Goal: Information Seeking & Learning: Find specific fact

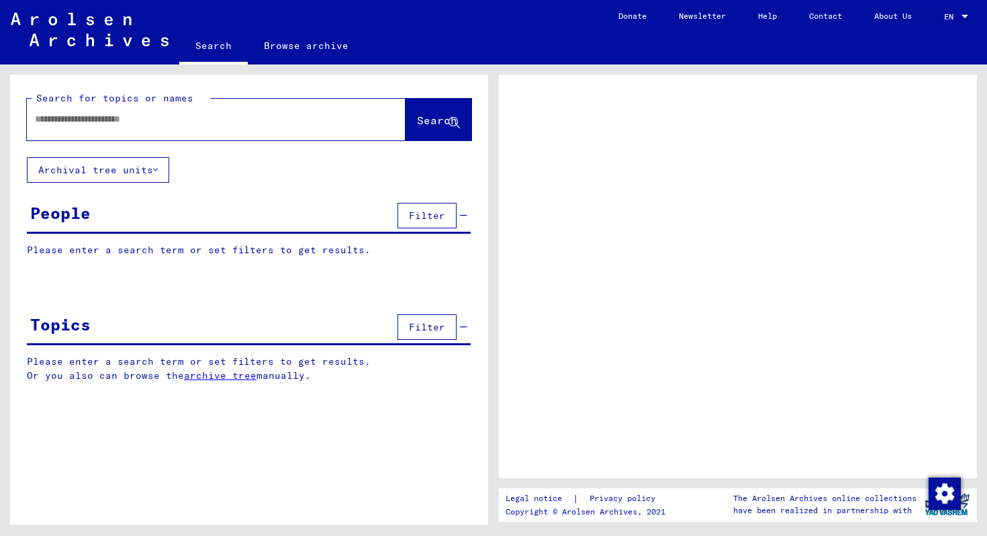
click at [230, 116] on input "text" at bounding box center [204, 119] width 338 height 14
type input "*********"
click at [440, 131] on button "Search" at bounding box center [439, 120] width 66 height 42
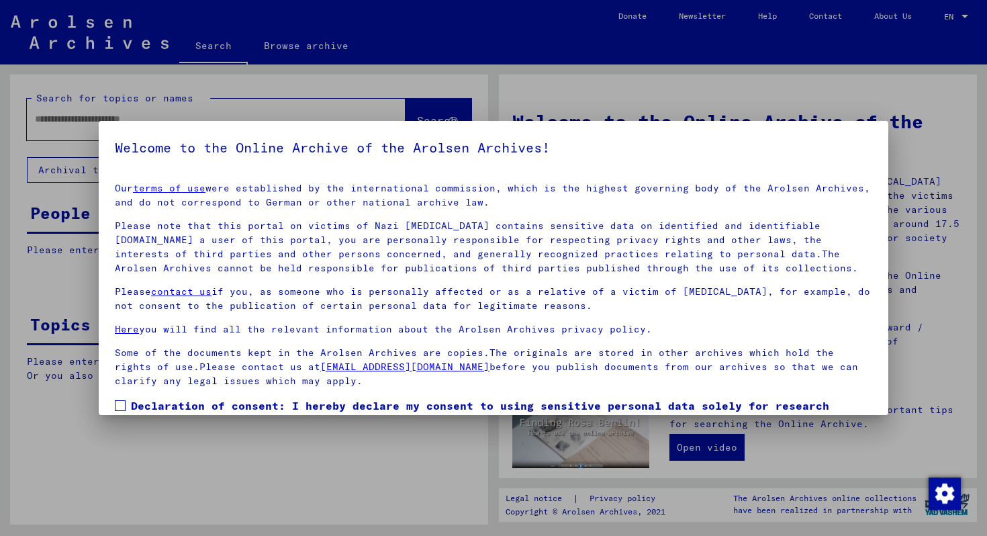
scroll to position [79, 0]
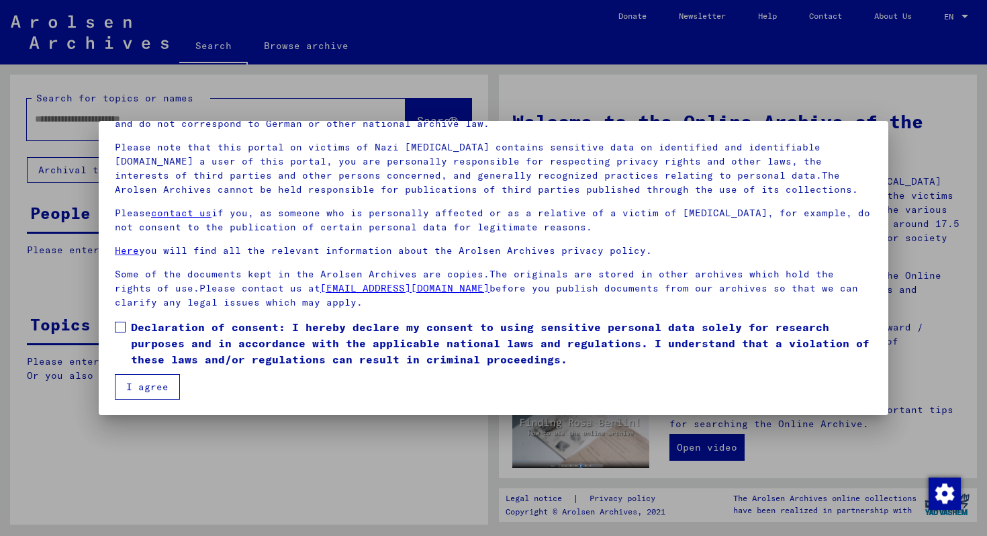
click at [304, 342] on span "Declaration of consent: I hereby declare my consent to using sensitive personal…" at bounding box center [501, 343] width 741 height 48
click at [156, 391] on button "I agree" at bounding box center [147, 387] width 65 height 26
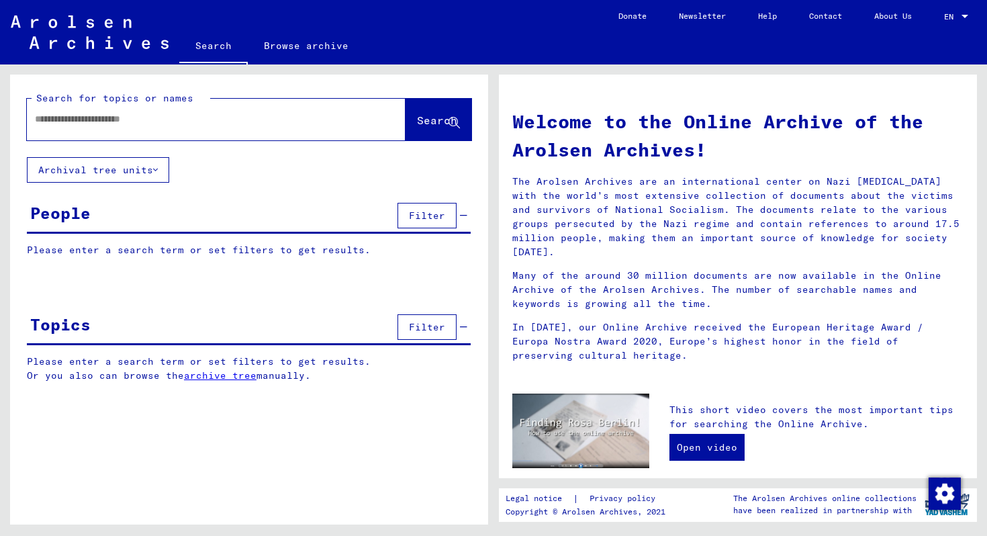
click at [315, 114] on input "text" at bounding box center [200, 119] width 330 height 14
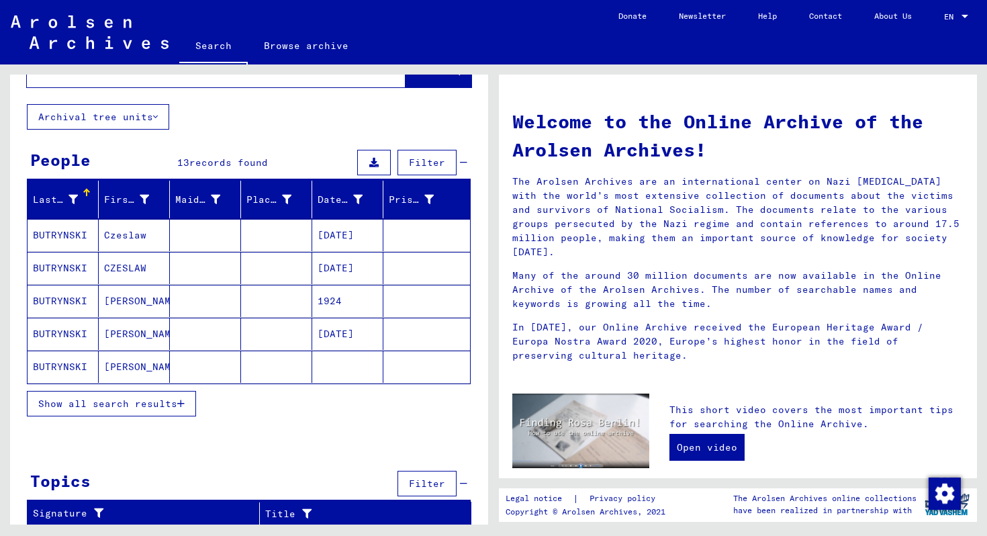
scroll to position [55, 0]
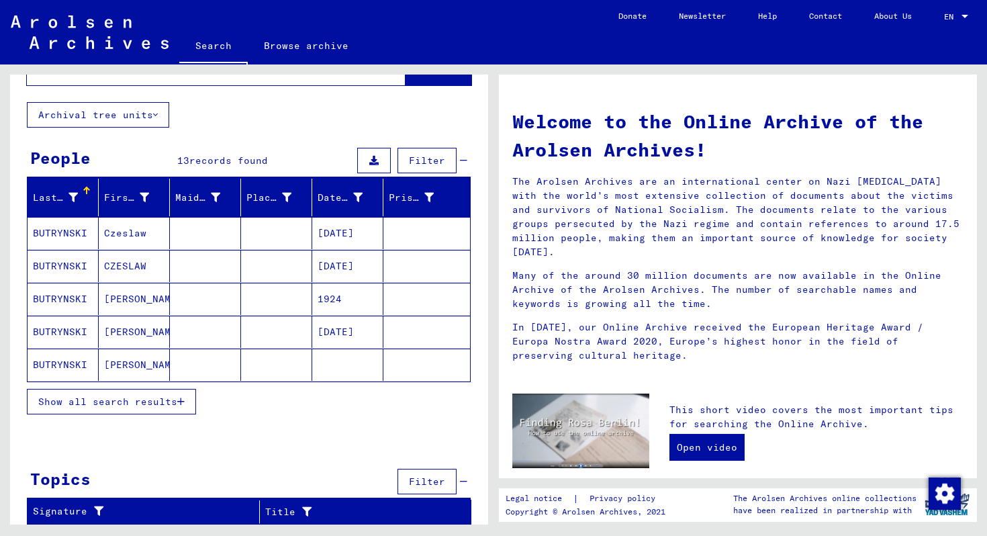
click at [173, 400] on span "Show all search results" at bounding box center [107, 401] width 139 height 12
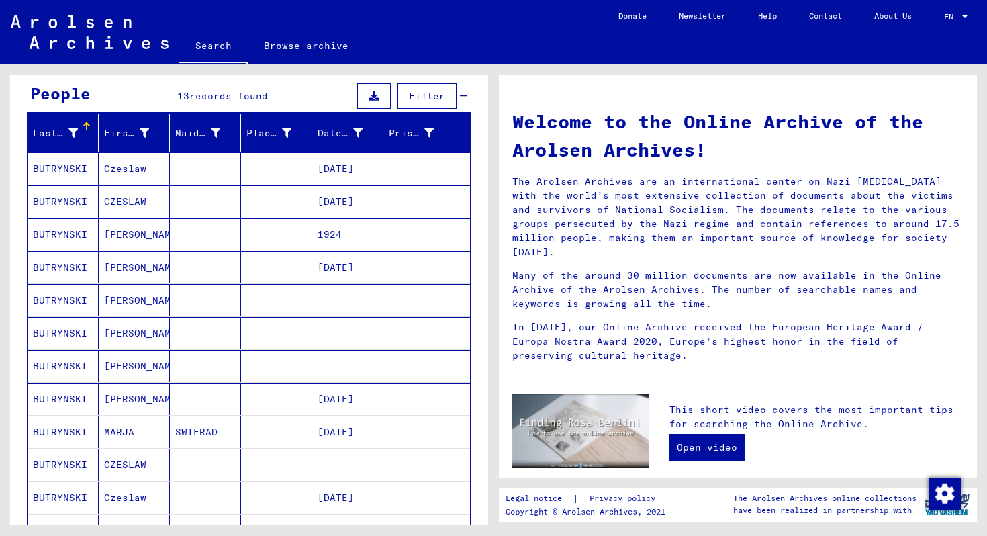
scroll to position [146, 0]
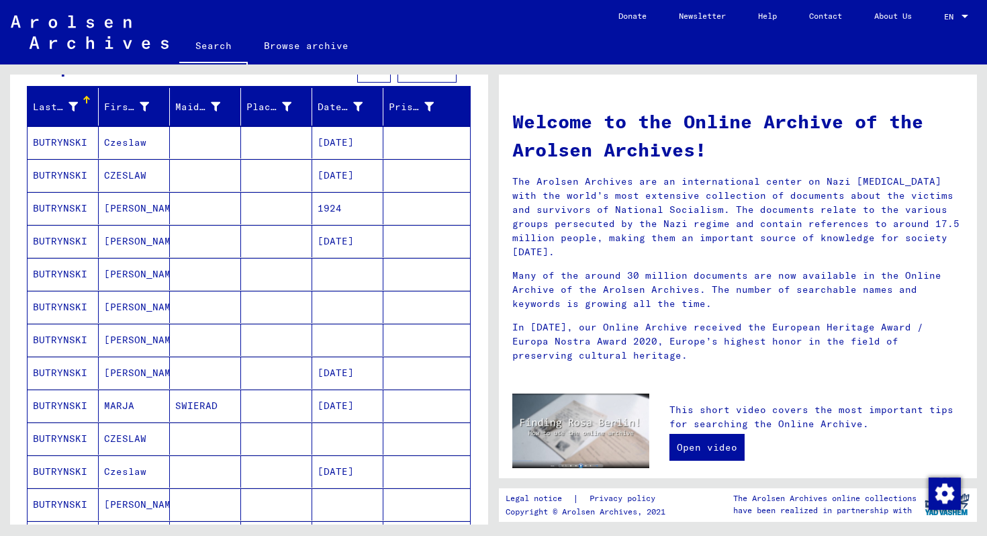
click at [246, 436] on mat-cell at bounding box center [276, 438] width 71 height 32
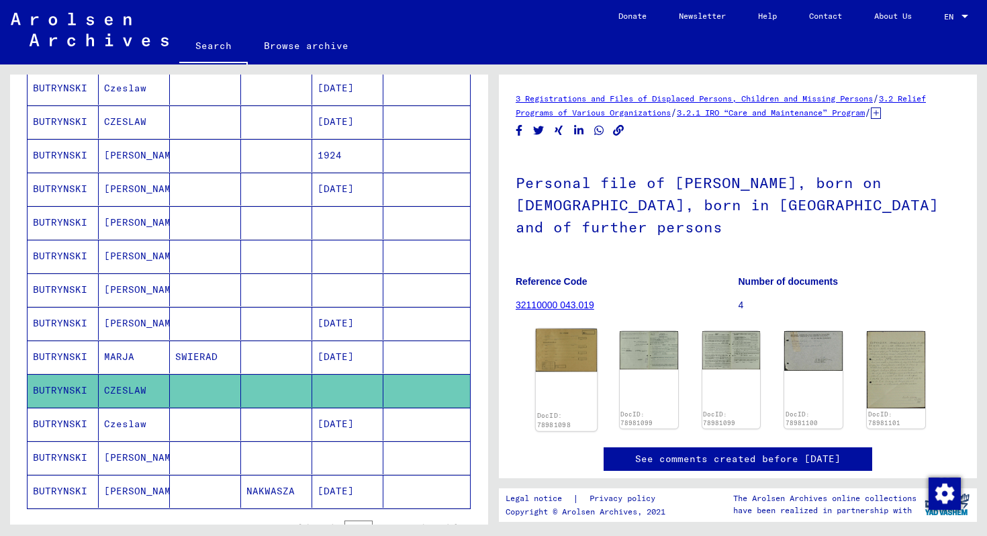
click at [577, 353] on img at bounding box center [566, 350] width 61 height 43
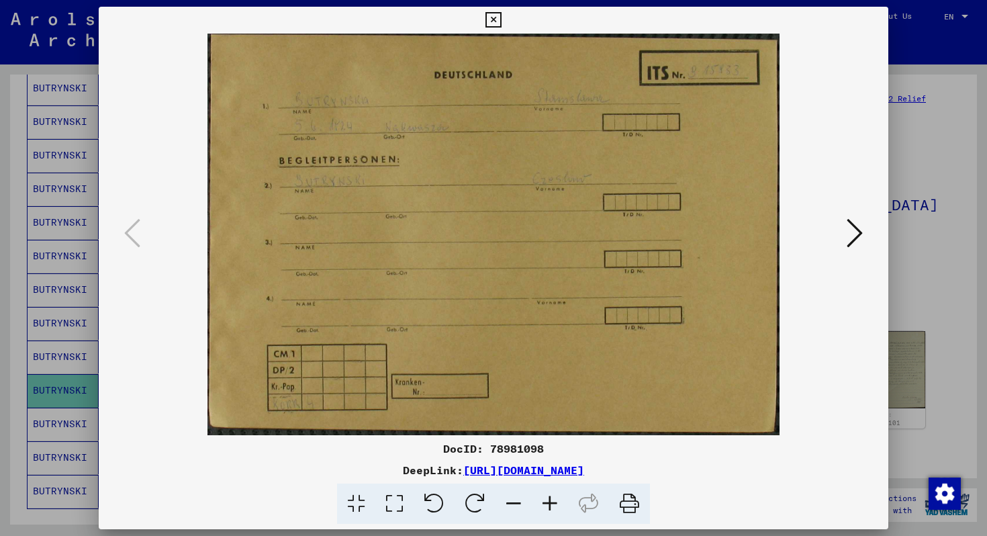
click at [861, 241] on icon at bounding box center [855, 233] width 16 height 32
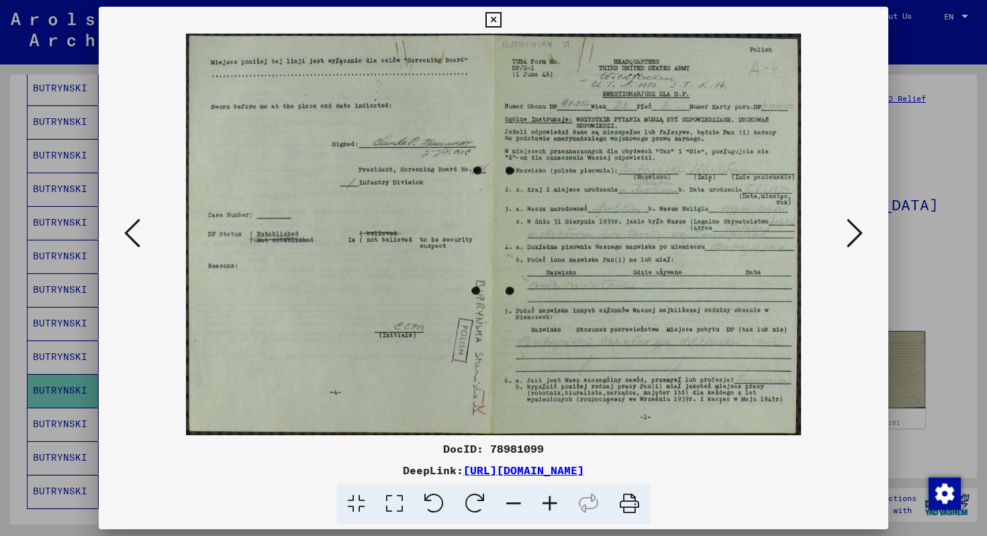
click at [861, 241] on icon at bounding box center [855, 233] width 16 height 32
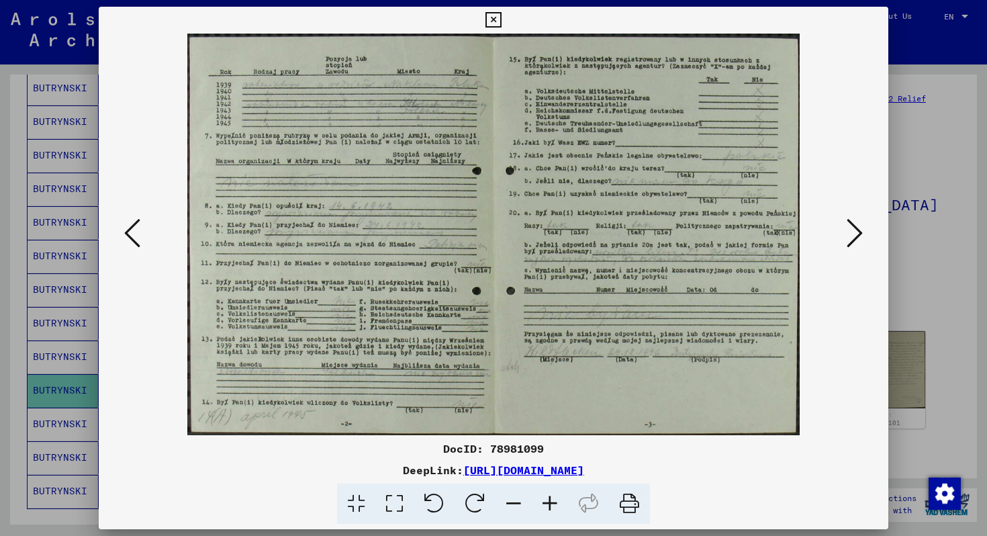
click at [861, 241] on icon at bounding box center [855, 233] width 16 height 32
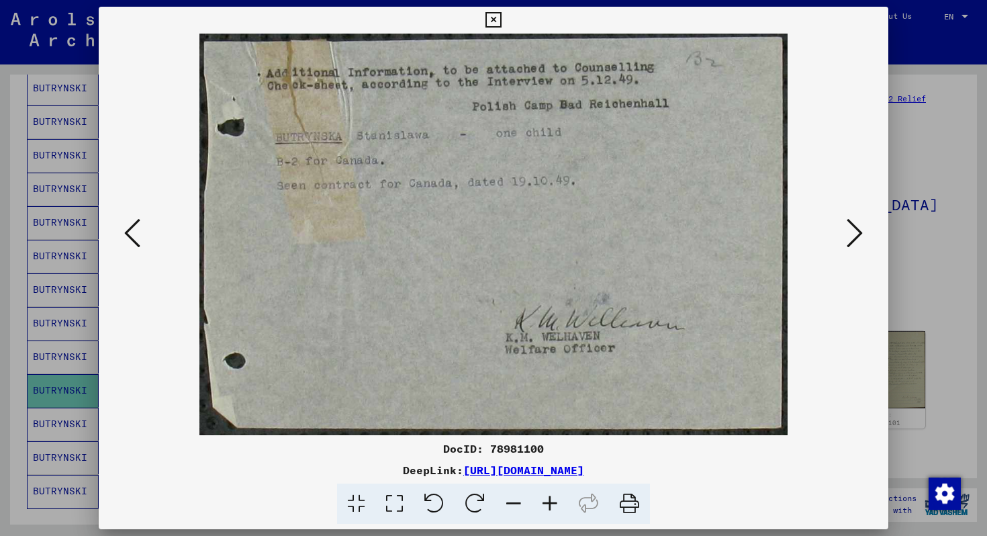
click at [493, 17] on icon at bounding box center [492, 20] width 15 height 16
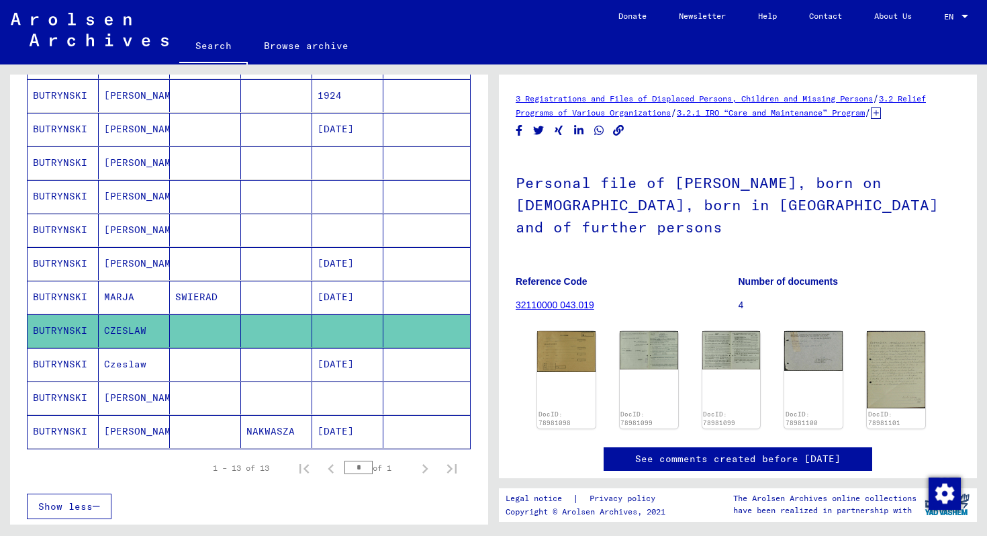
scroll to position [269, 0]
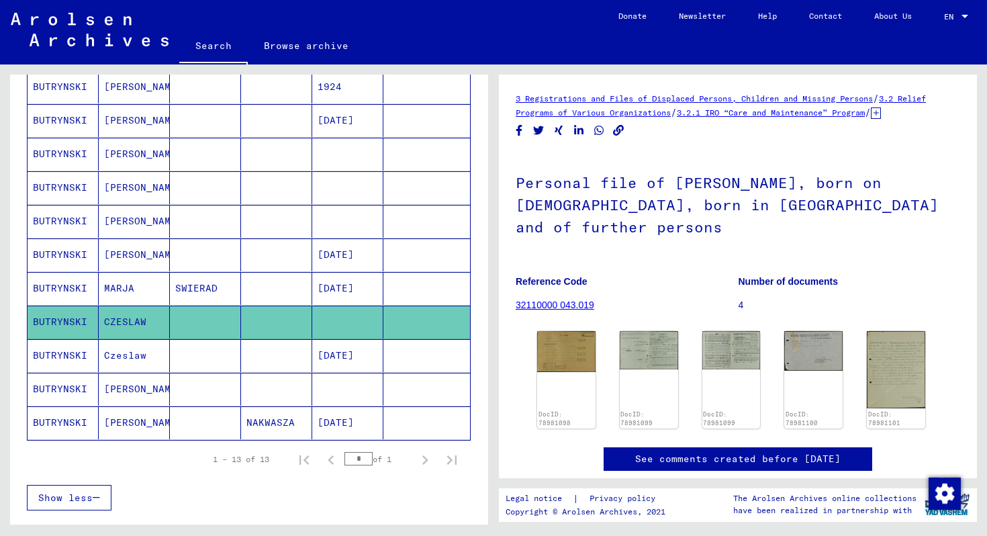
click at [314, 418] on mat-cell "[DATE]" at bounding box center [347, 422] width 71 height 33
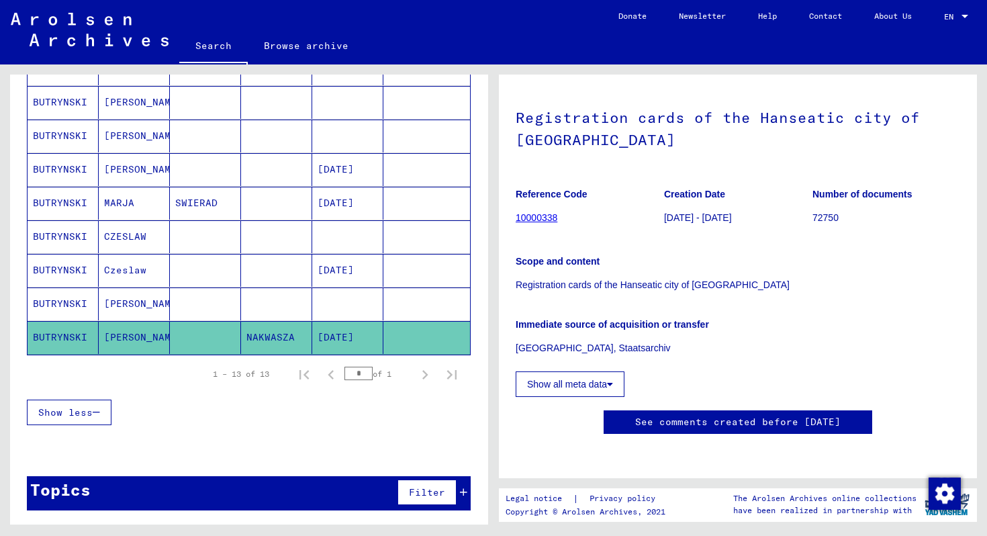
scroll to position [219, 0]
click at [463, 485] on div "Filter" at bounding box center [430, 492] width 73 height 32
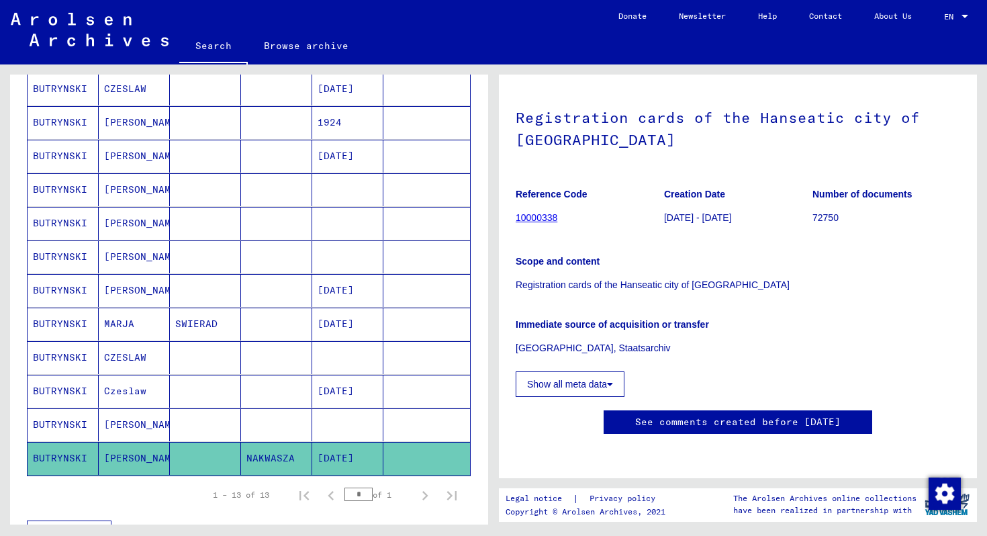
scroll to position [0, 0]
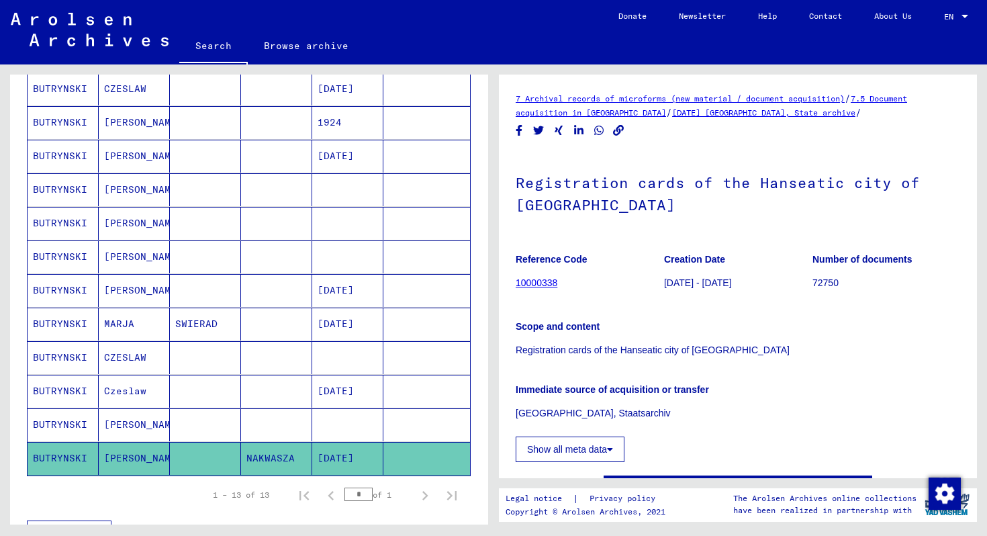
click at [353, 414] on mat-cell at bounding box center [347, 424] width 71 height 33
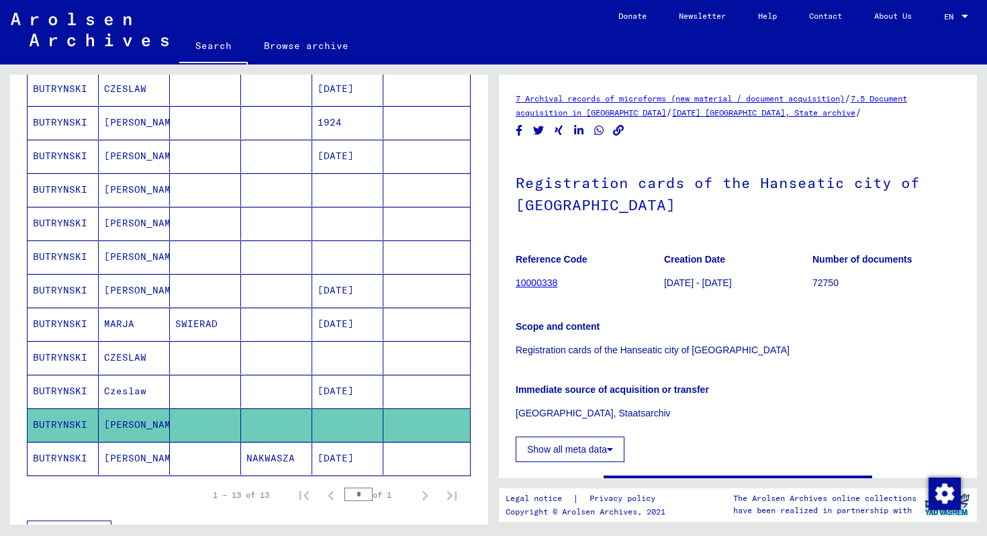
click at [363, 391] on mat-cell "[DATE]" at bounding box center [347, 391] width 71 height 33
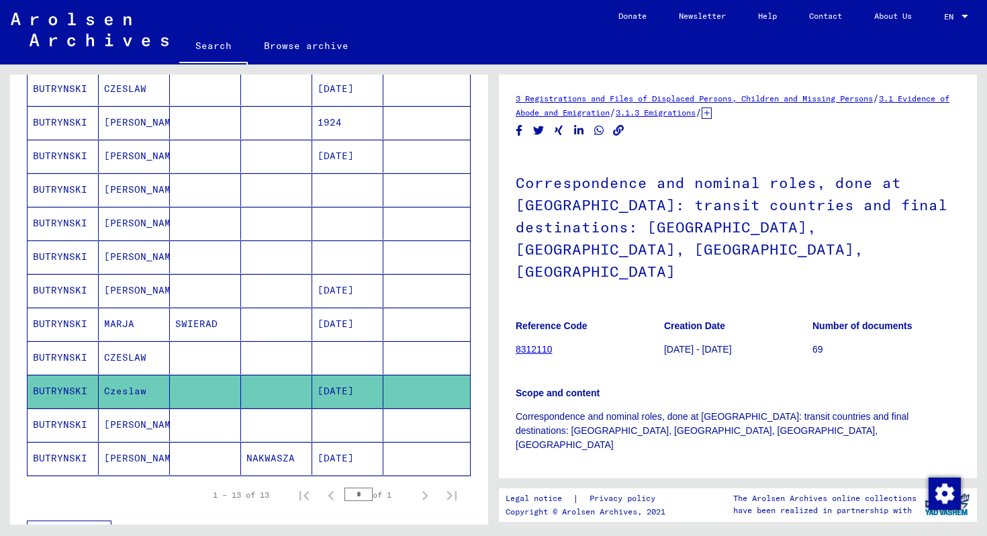
click at [361, 431] on mat-cell at bounding box center [347, 424] width 71 height 33
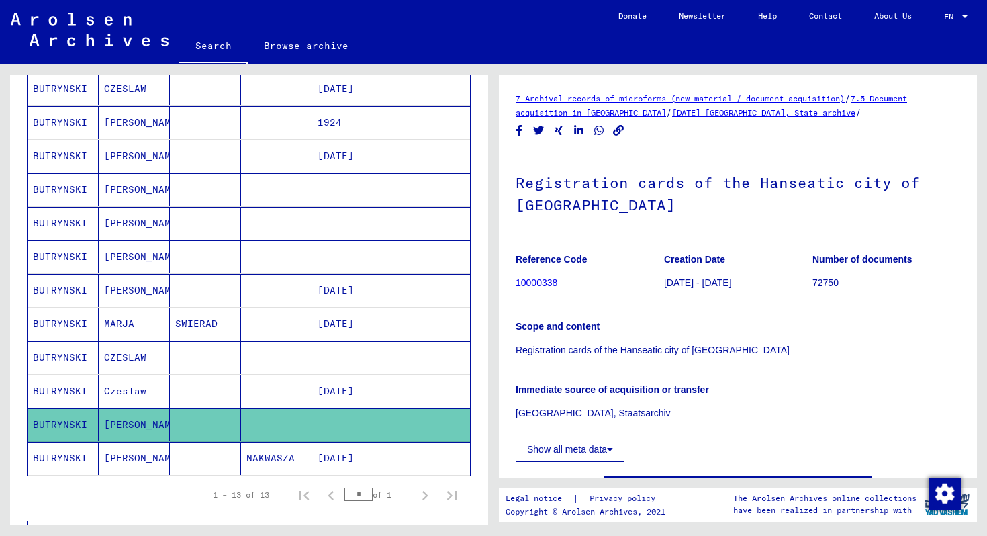
click at [407, 385] on mat-cell at bounding box center [426, 391] width 87 height 33
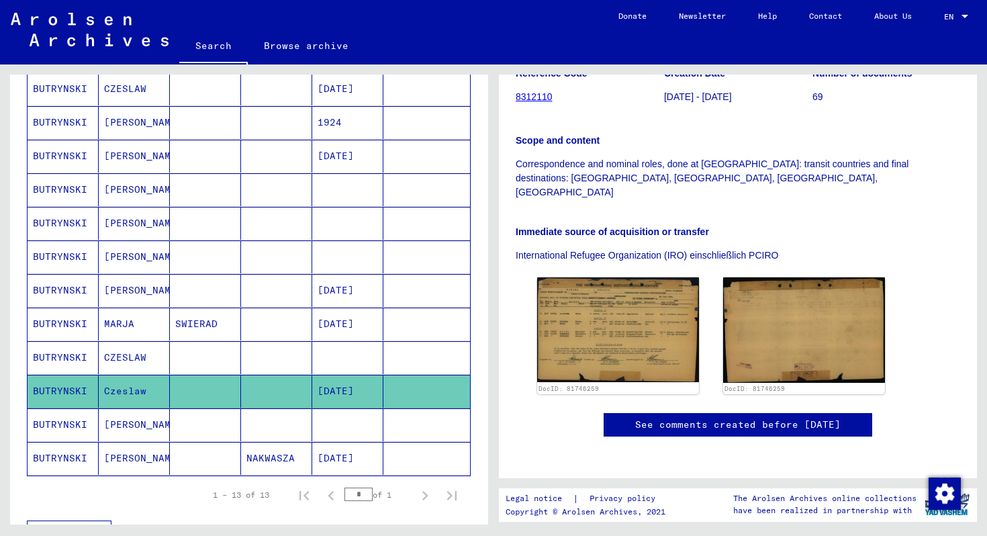
scroll to position [246, 0]
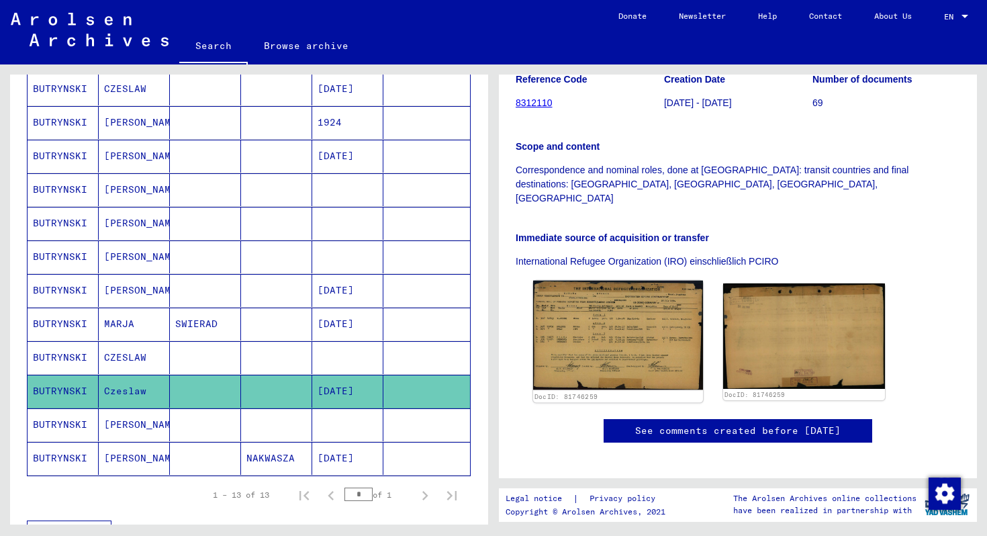
click at [604, 281] on img at bounding box center [618, 335] width 170 height 109
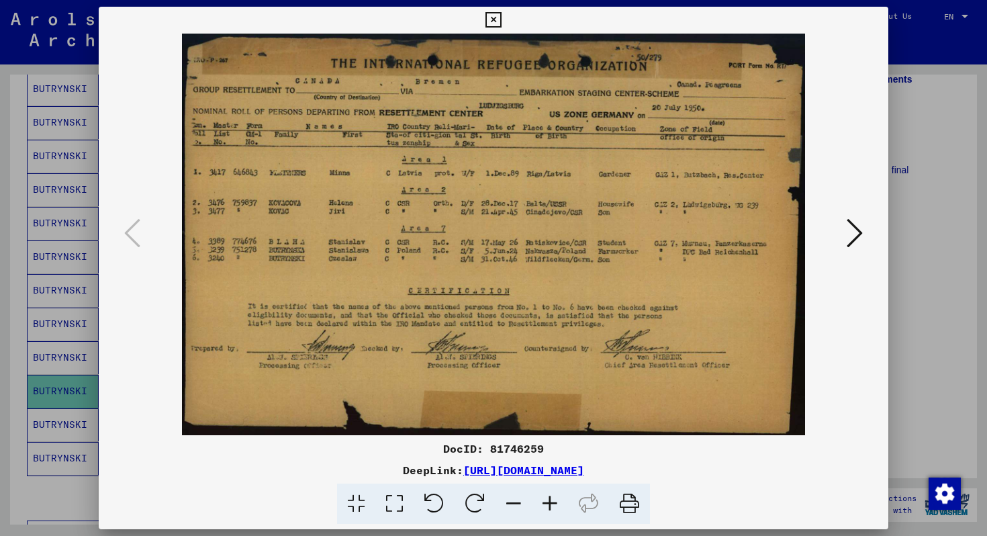
click at [492, 26] on icon at bounding box center [492, 20] width 15 height 16
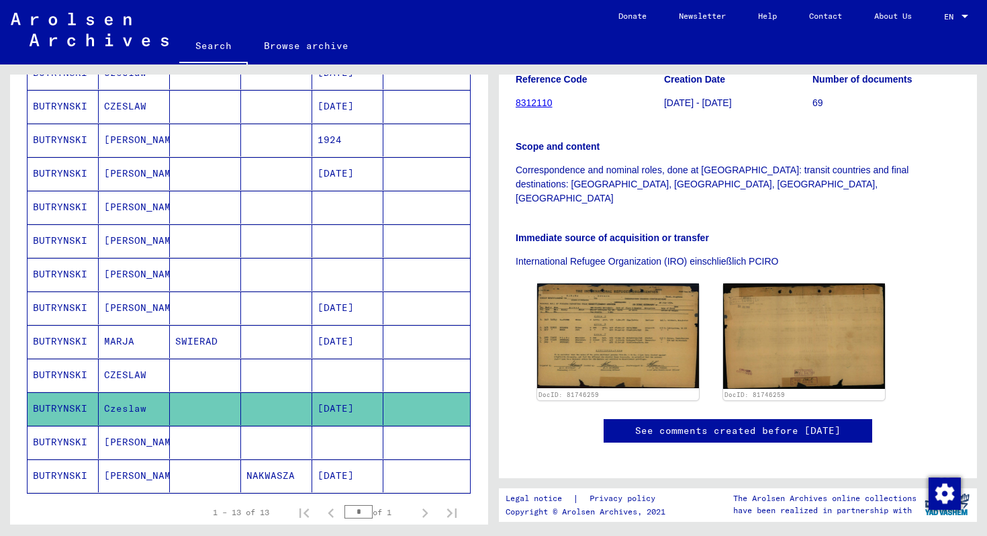
scroll to position [215, 0]
click at [271, 107] on mat-cell at bounding box center [276, 107] width 71 height 33
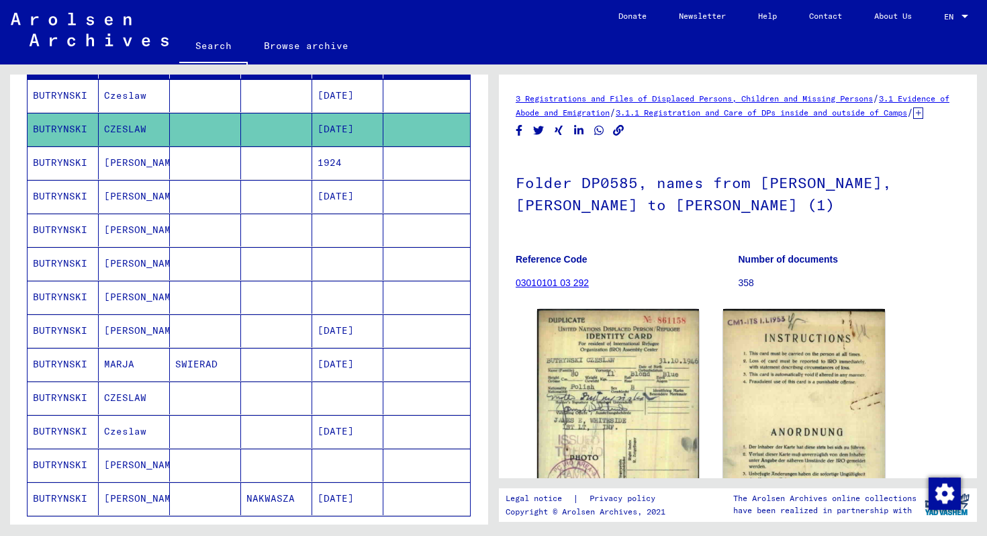
scroll to position [76, 0]
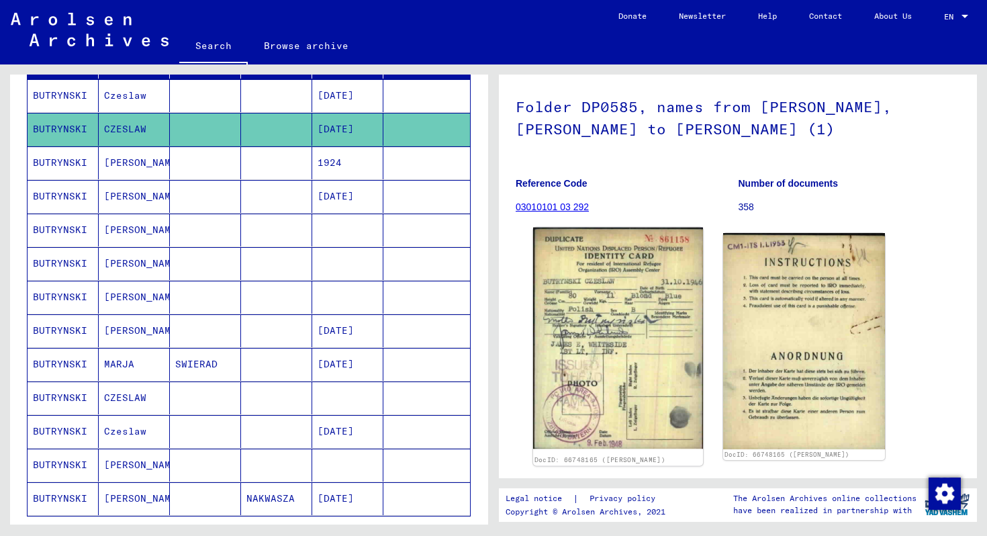
click at [630, 320] on img at bounding box center [618, 339] width 170 height 222
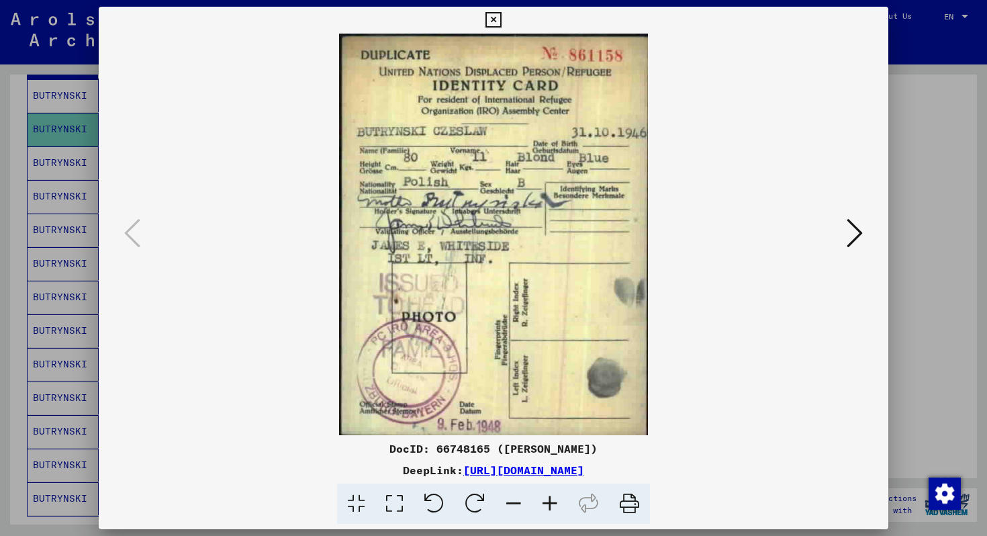
click at [840, 225] on img at bounding box center [493, 235] width 698 height 402
click at [858, 230] on icon at bounding box center [855, 233] width 16 height 32
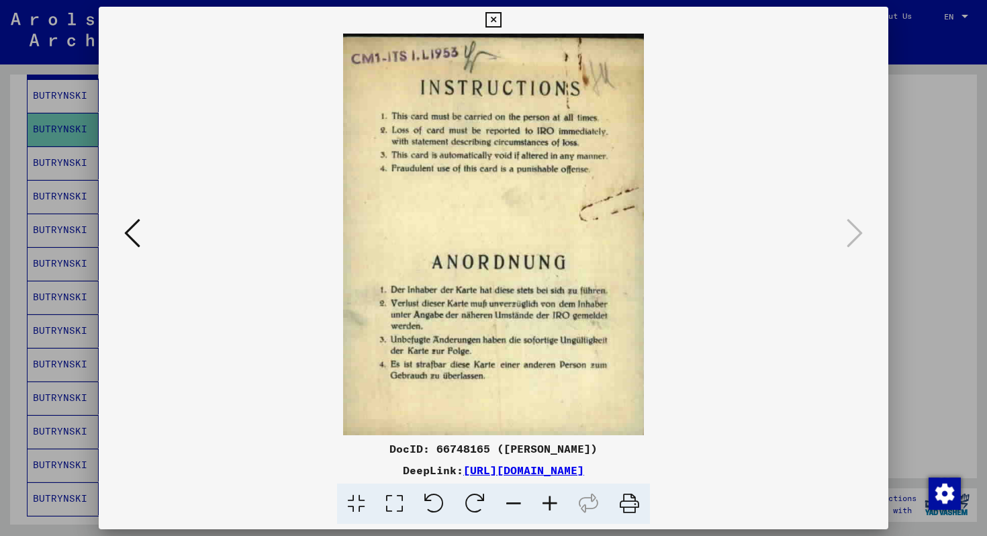
click at [495, 12] on icon at bounding box center [492, 20] width 15 height 16
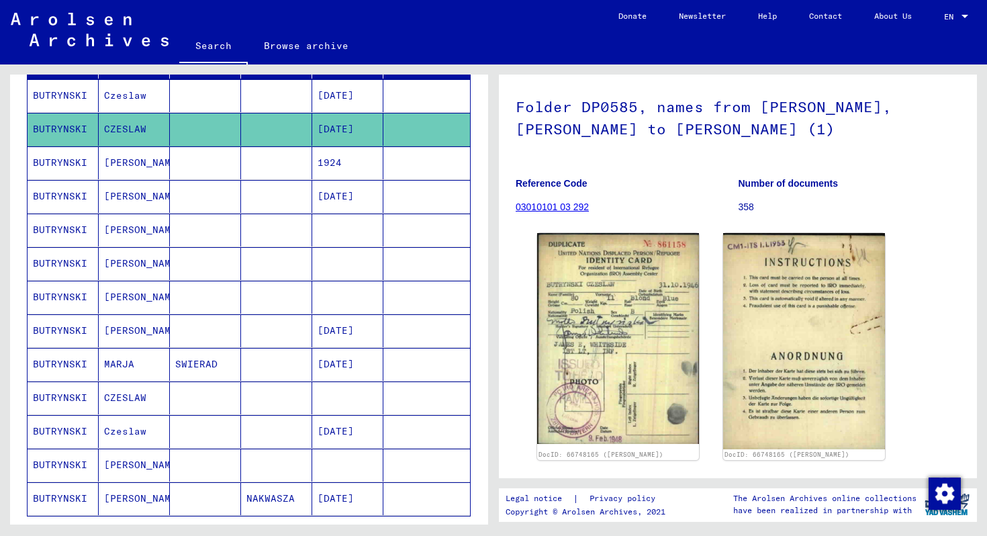
click at [256, 97] on mat-cell at bounding box center [276, 95] width 71 height 33
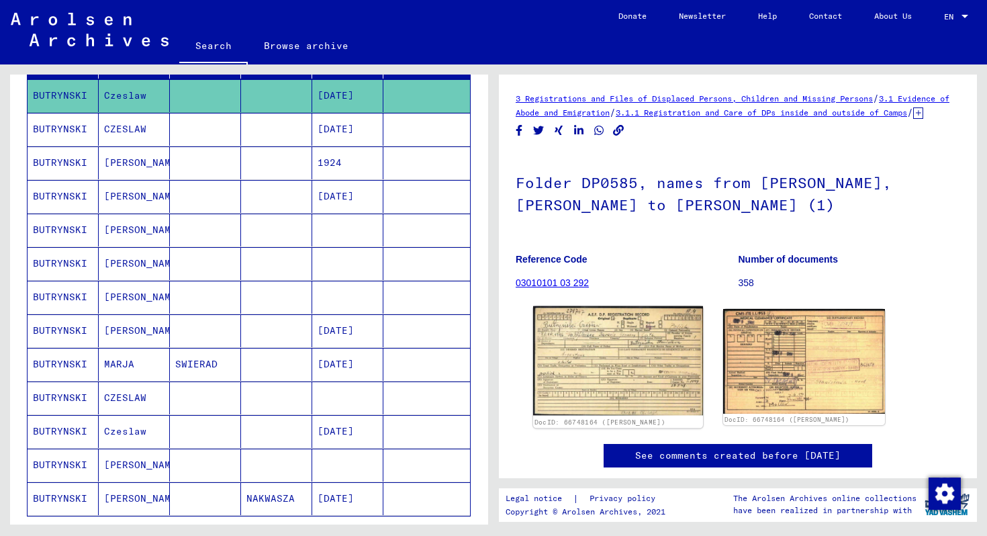
click at [577, 341] on img at bounding box center [618, 360] width 170 height 109
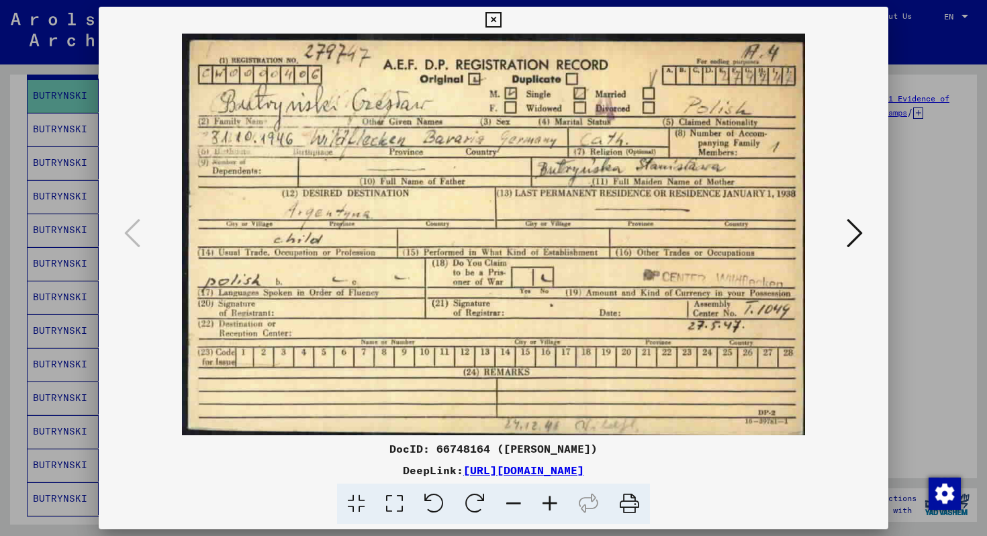
click at [857, 228] on icon at bounding box center [855, 233] width 16 height 32
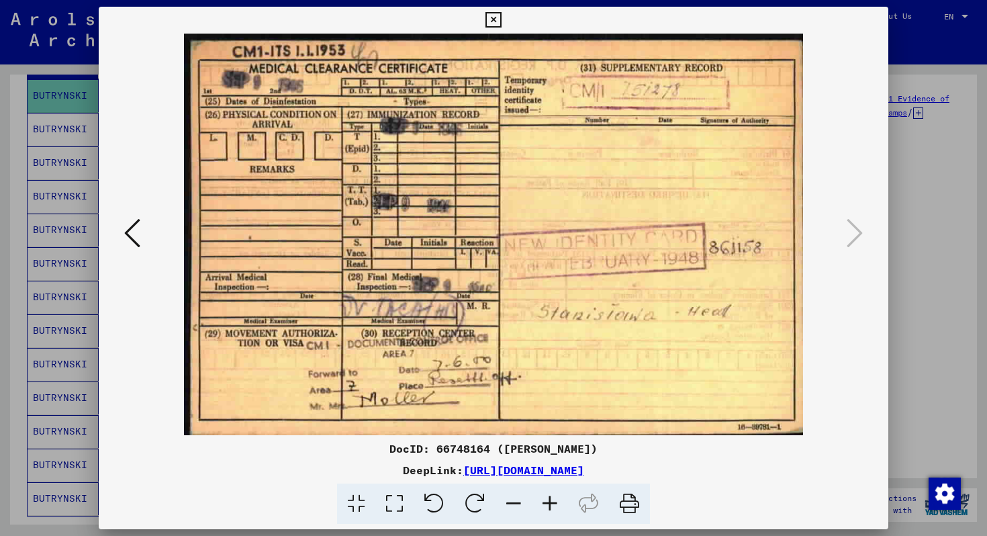
click at [132, 230] on icon at bounding box center [132, 233] width 16 height 32
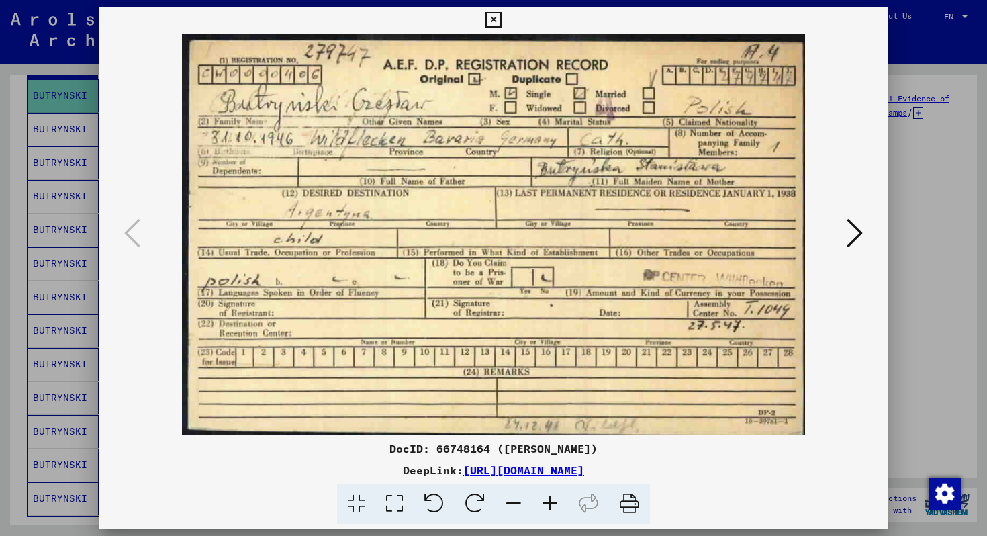
click at [496, 20] on icon at bounding box center [492, 20] width 15 height 16
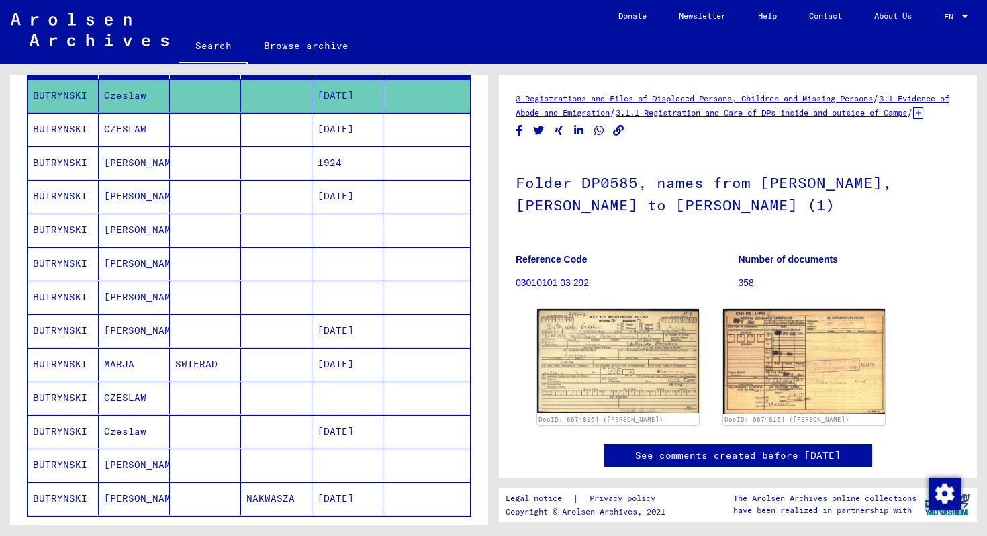
click at [248, 227] on mat-cell at bounding box center [276, 230] width 71 height 33
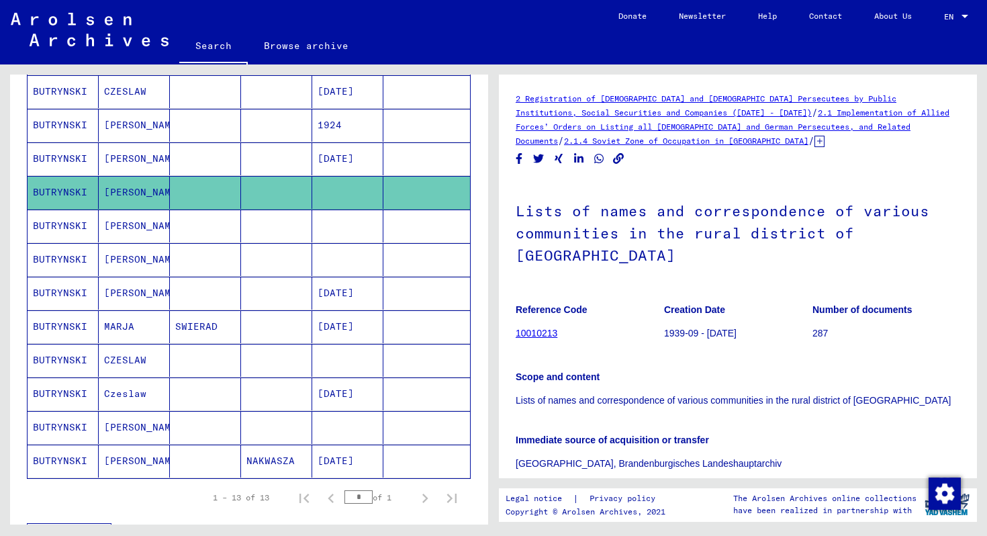
click at [248, 227] on mat-cell at bounding box center [276, 225] width 71 height 33
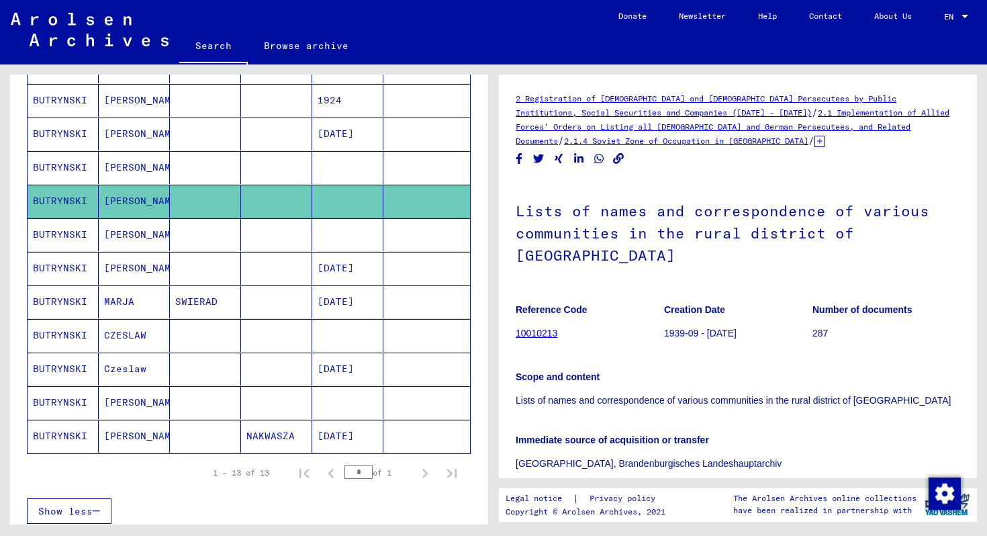
click at [248, 228] on mat-cell at bounding box center [276, 234] width 71 height 33
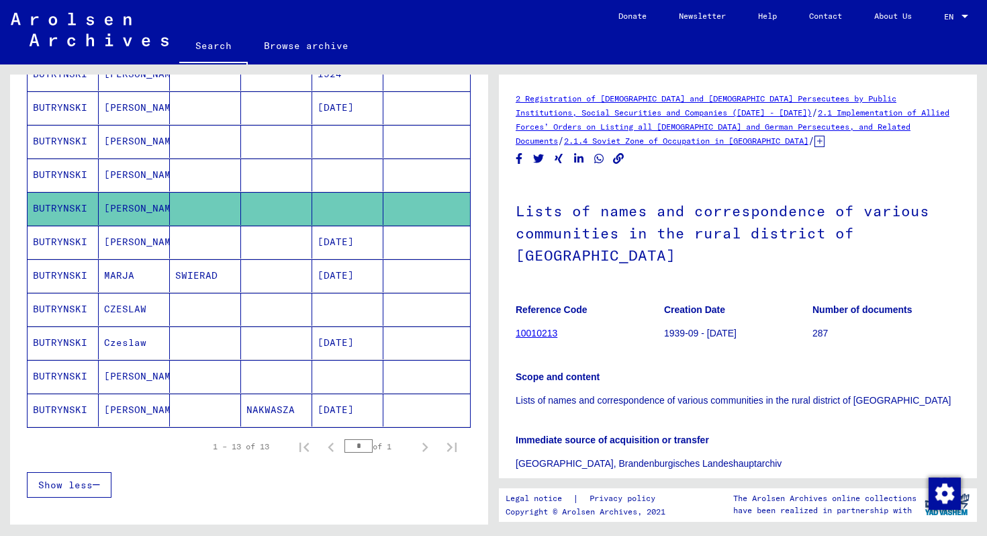
click at [252, 243] on mat-cell at bounding box center [276, 242] width 71 height 33
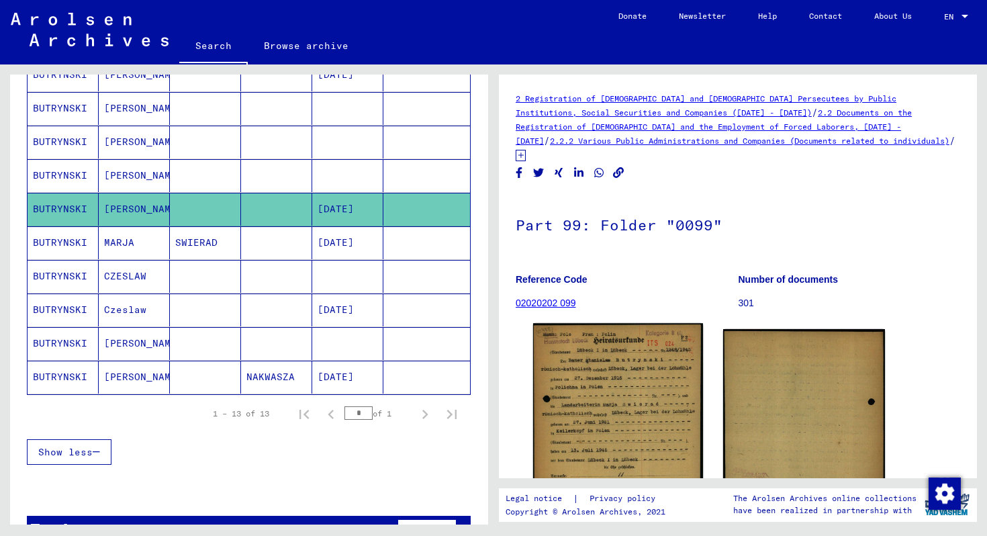
click at [590, 389] on img at bounding box center [618, 440] width 170 height 235
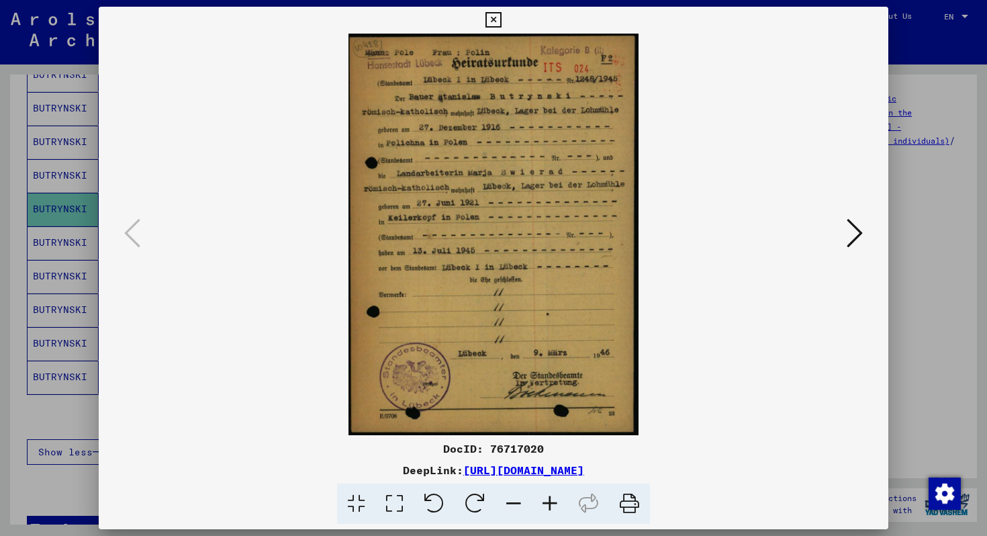
click at [495, 21] on icon at bounding box center [492, 20] width 15 height 16
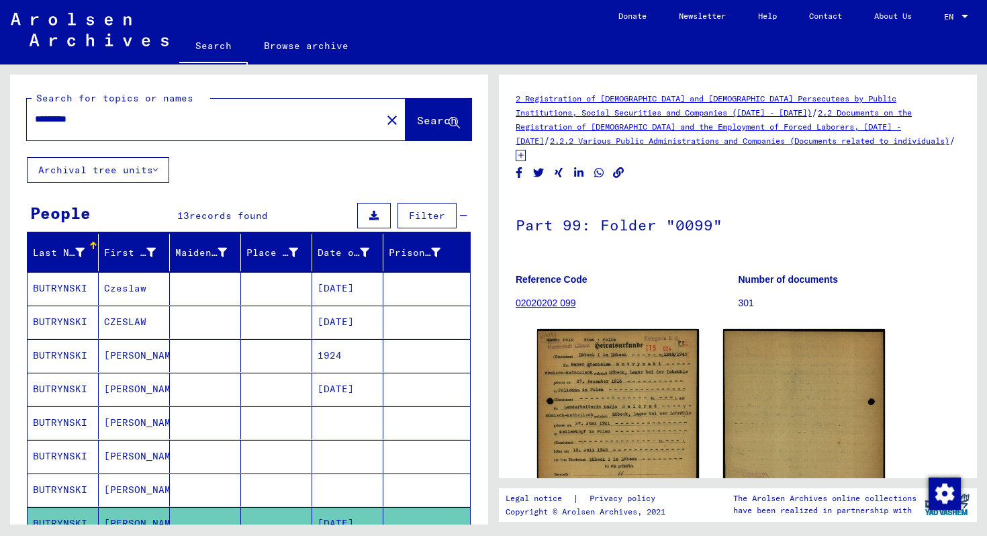
click at [239, 125] on input "*********" at bounding box center [204, 119] width 338 height 14
type input "*********"
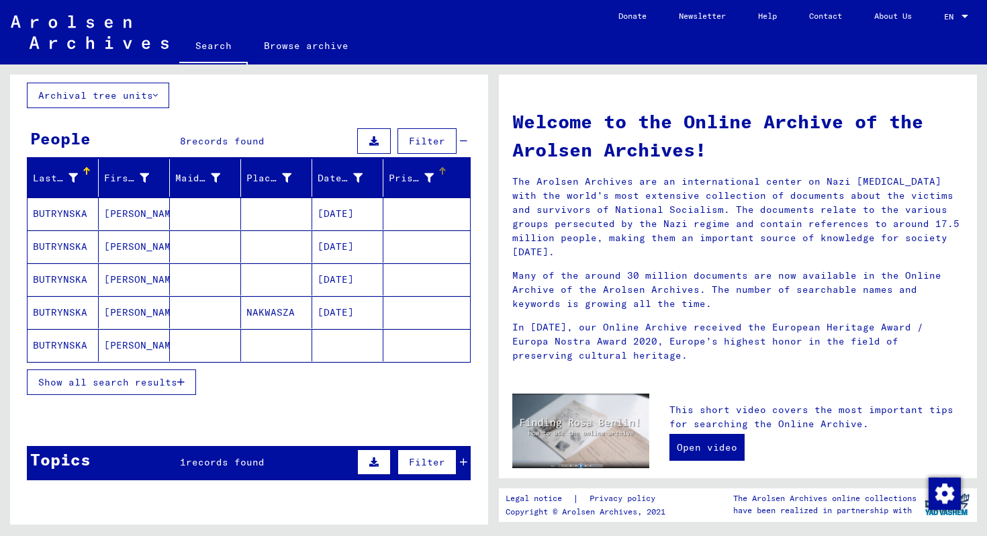
scroll to position [81, 0]
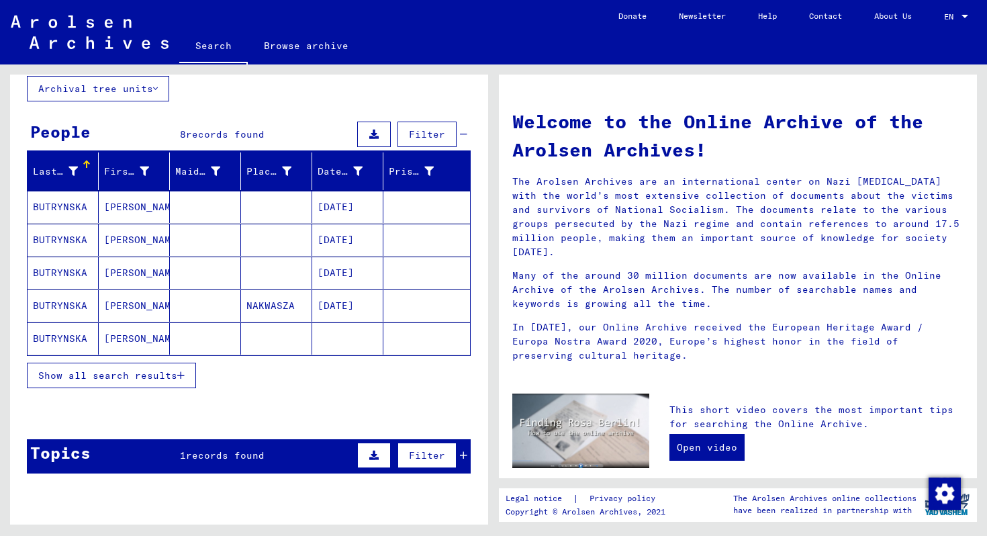
click at [146, 369] on span "Show all search results" at bounding box center [107, 375] width 139 height 12
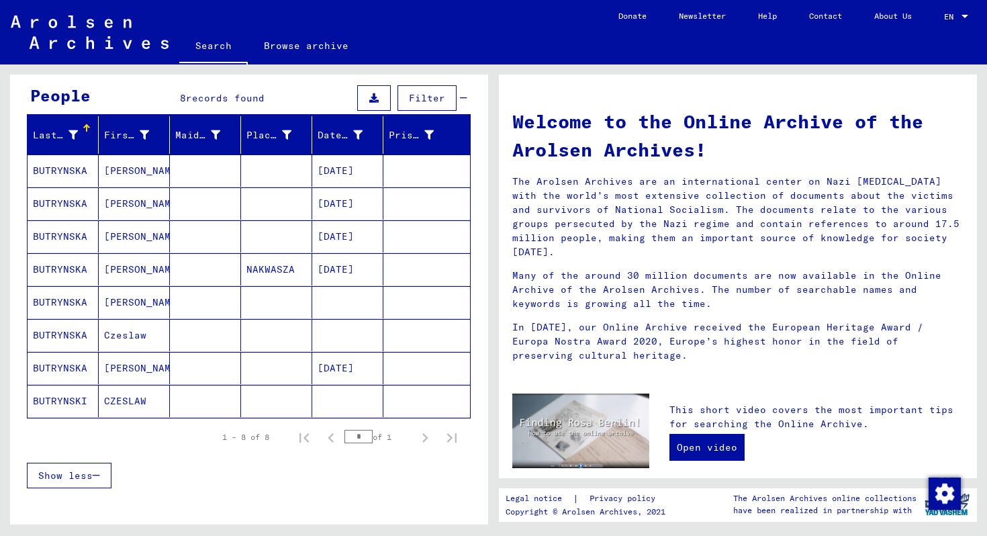
scroll to position [118, 0]
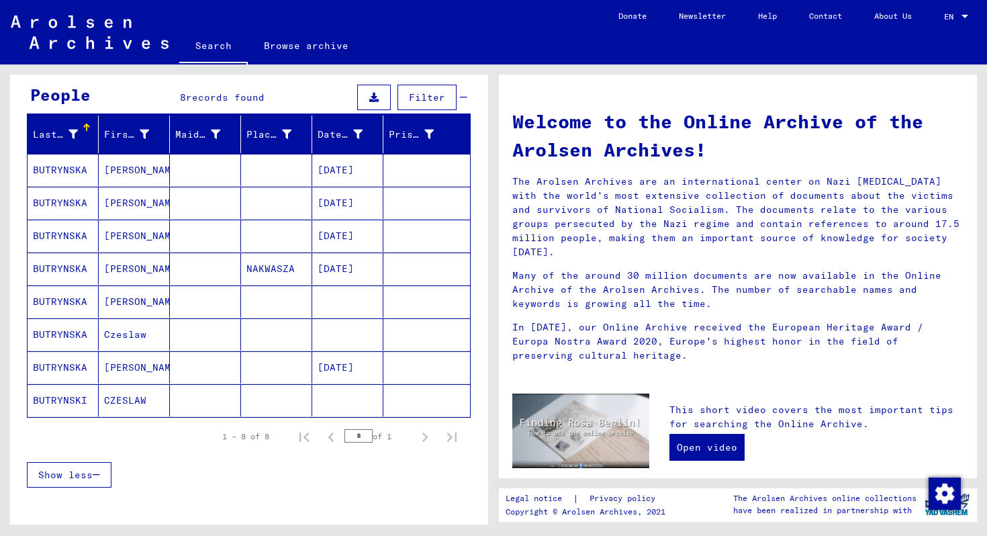
click at [224, 292] on mat-cell at bounding box center [205, 301] width 71 height 32
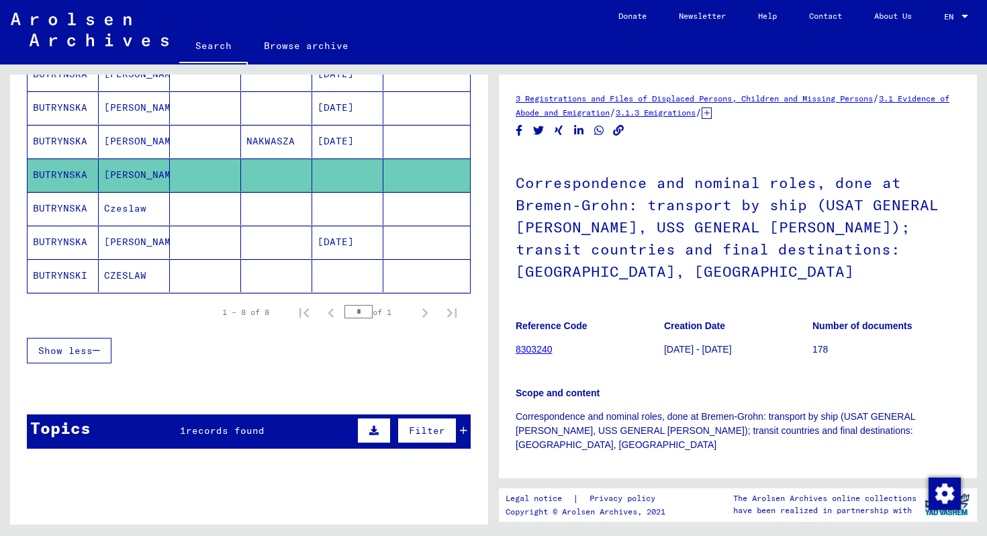
scroll to position [287, 0]
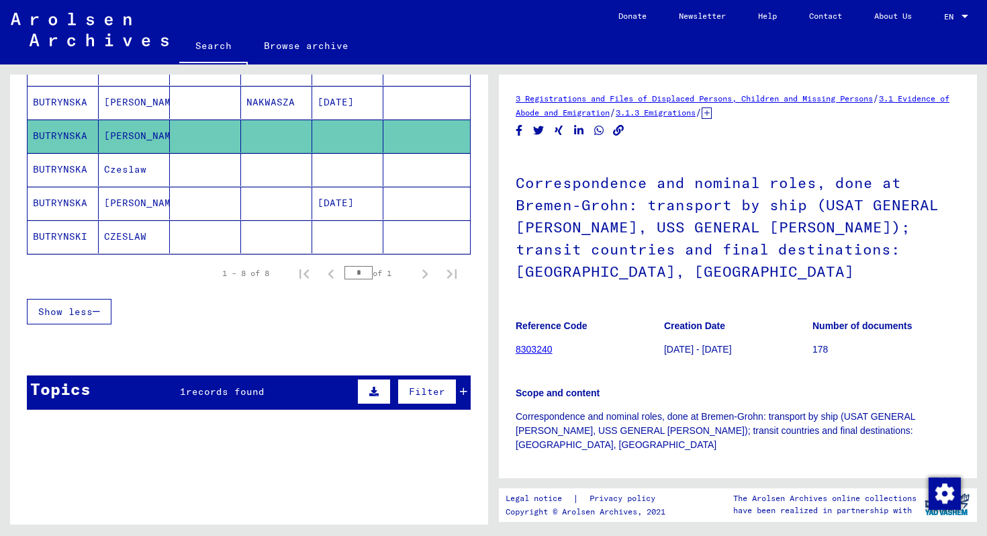
click at [463, 389] on icon at bounding box center [463, 391] width 7 height 9
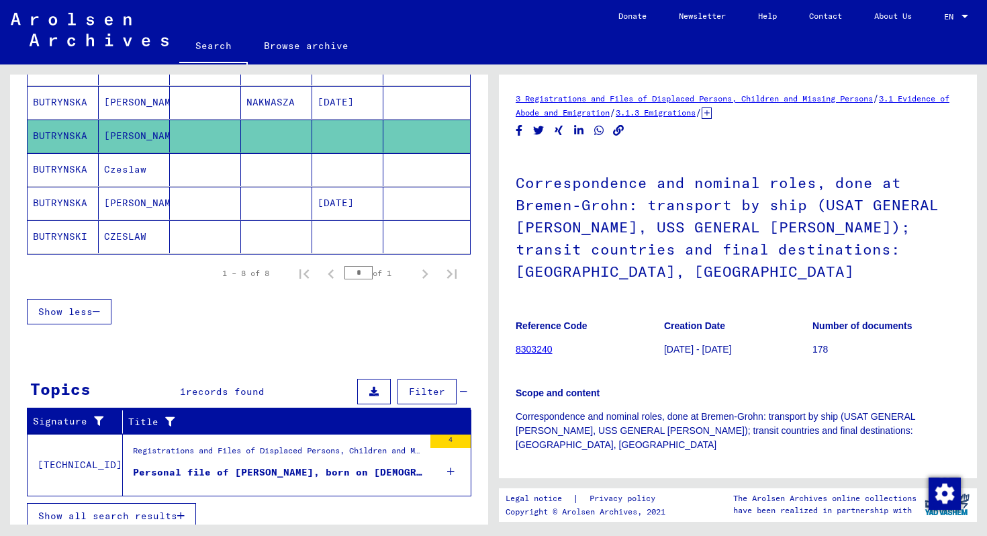
scroll to position [297, 0]
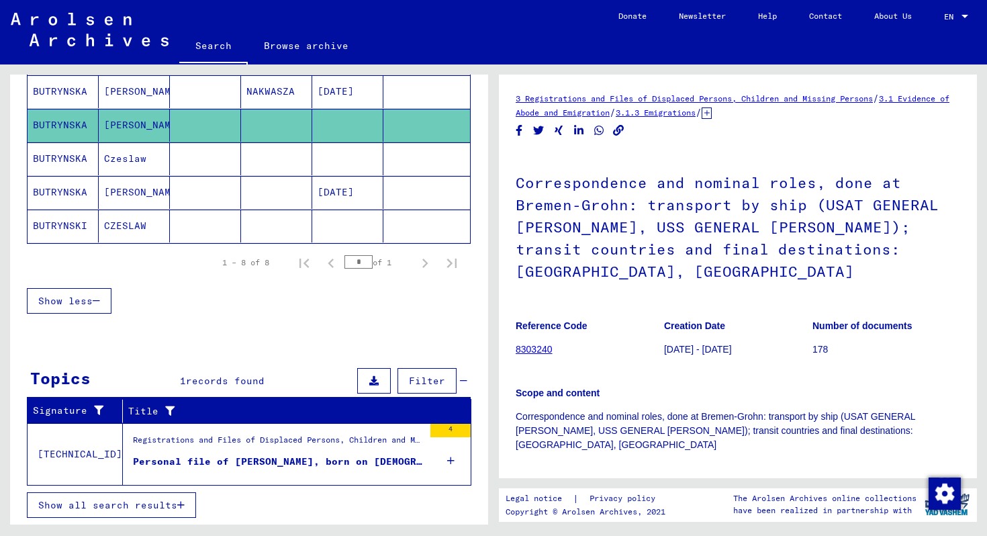
click at [360, 466] on div "Personal file of [PERSON_NAME], born on [DEMOGRAPHIC_DATA], born in [GEOGRAPHIC…" at bounding box center [278, 462] width 291 height 14
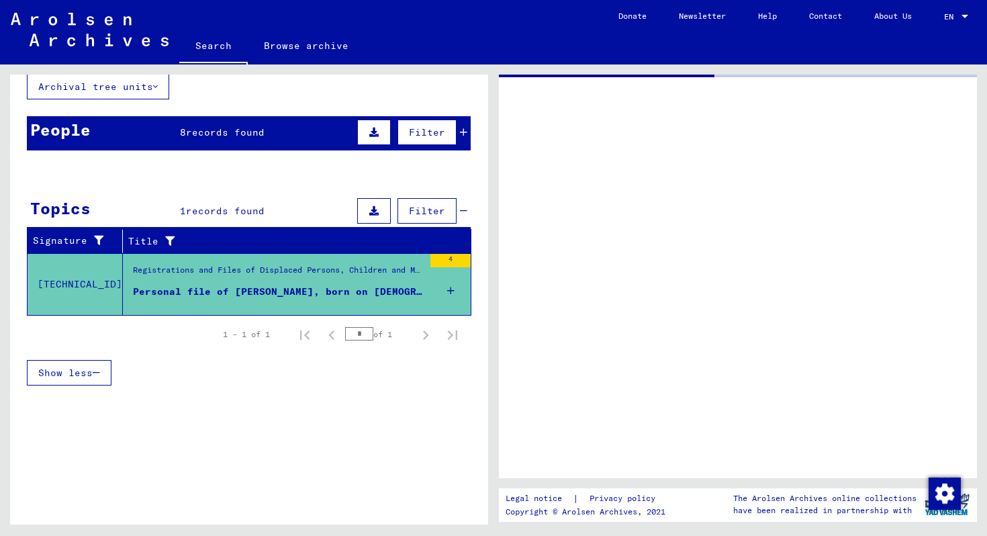
scroll to position [83, 0]
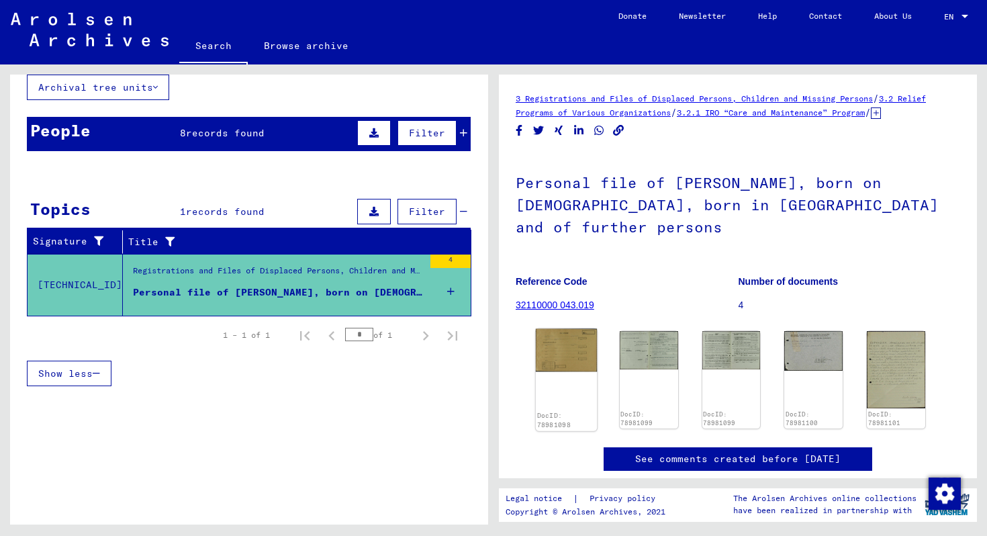
click at [552, 347] on img at bounding box center [566, 350] width 61 height 43
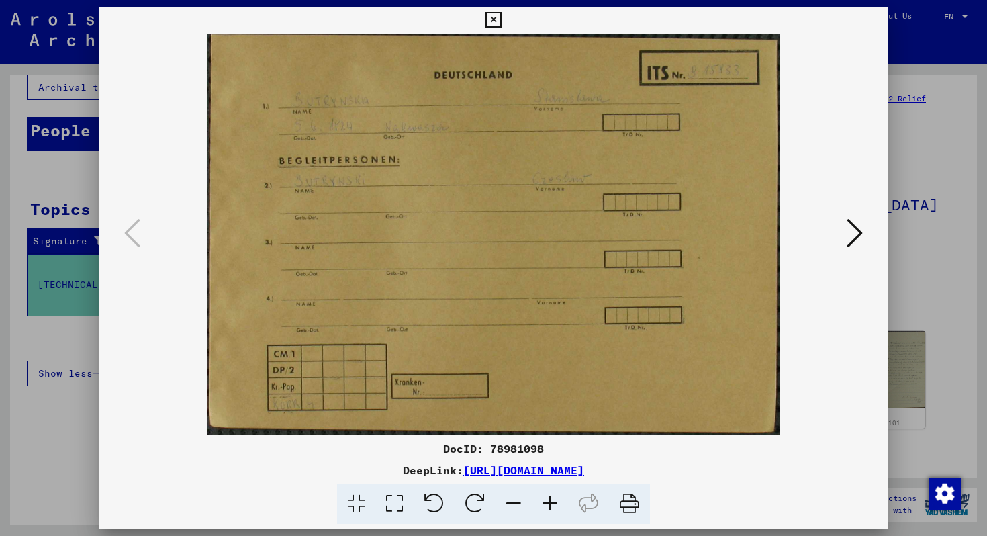
click at [859, 220] on icon at bounding box center [855, 233] width 16 height 32
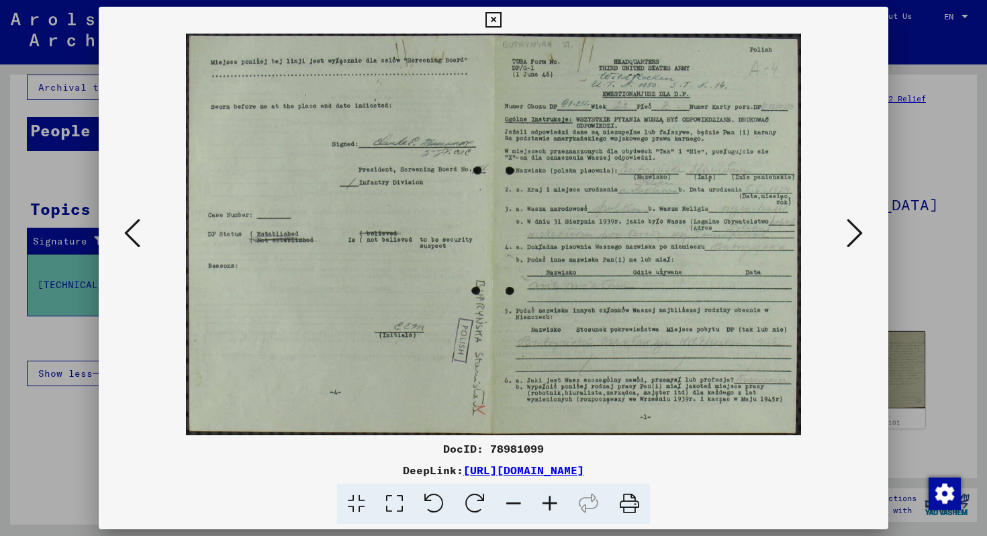
click at [859, 220] on icon at bounding box center [855, 233] width 16 height 32
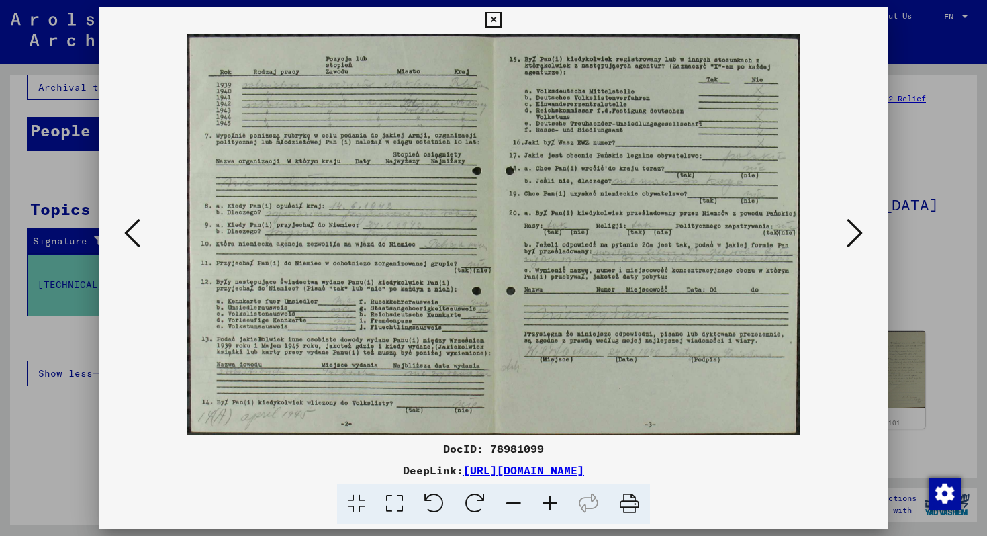
click at [859, 220] on icon at bounding box center [855, 233] width 16 height 32
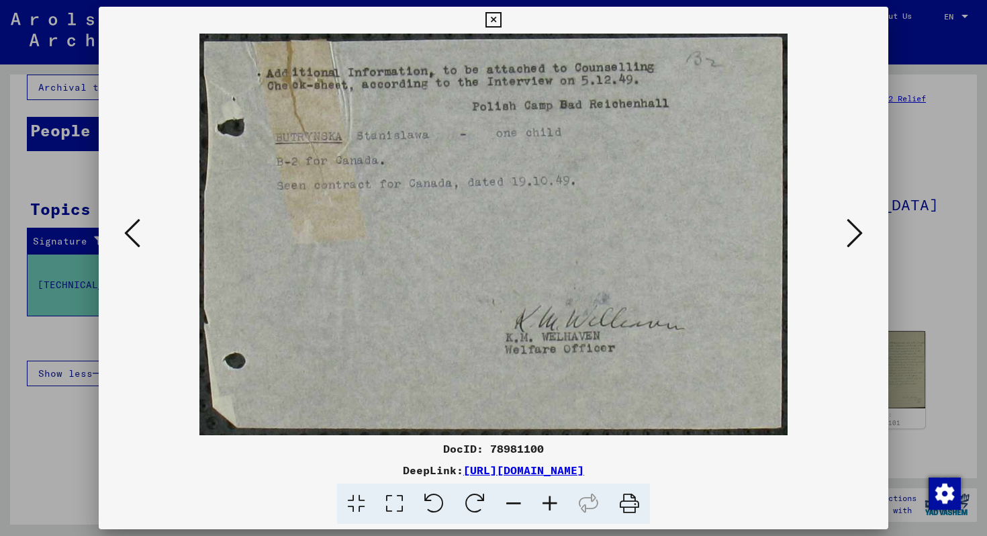
click at [859, 220] on icon at bounding box center [855, 233] width 16 height 32
